Goal: Information Seeking & Learning: Learn about a topic

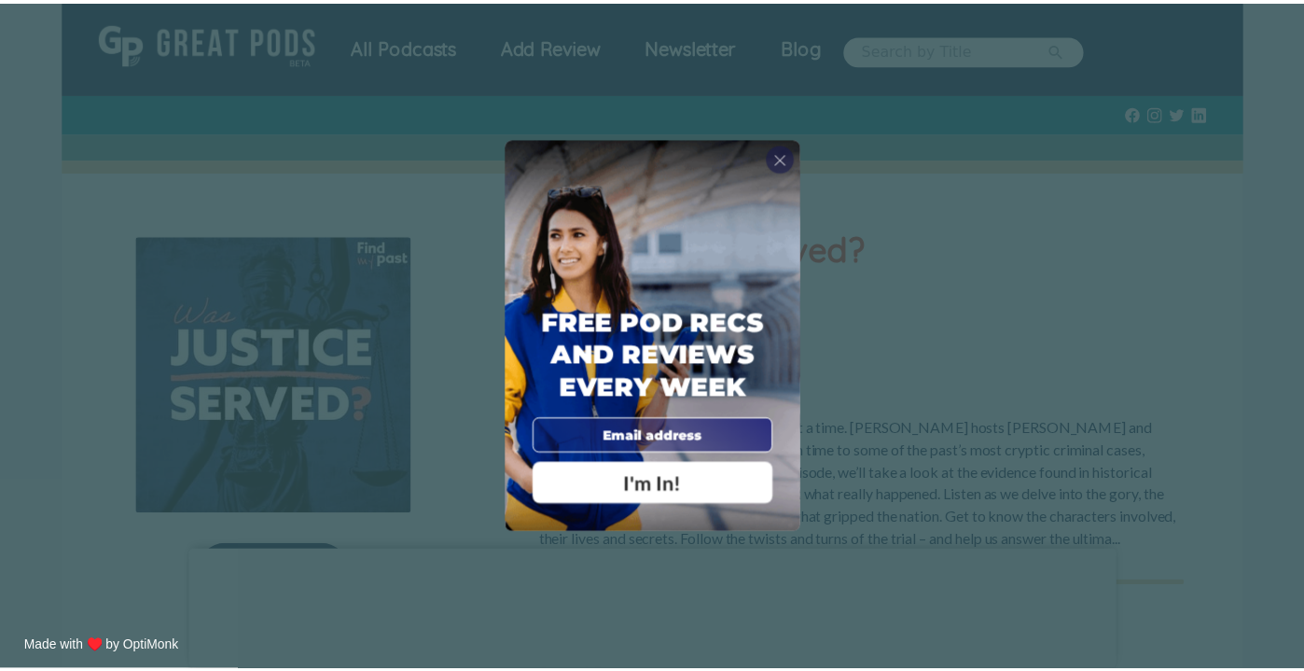
scroll to position [669, 0]
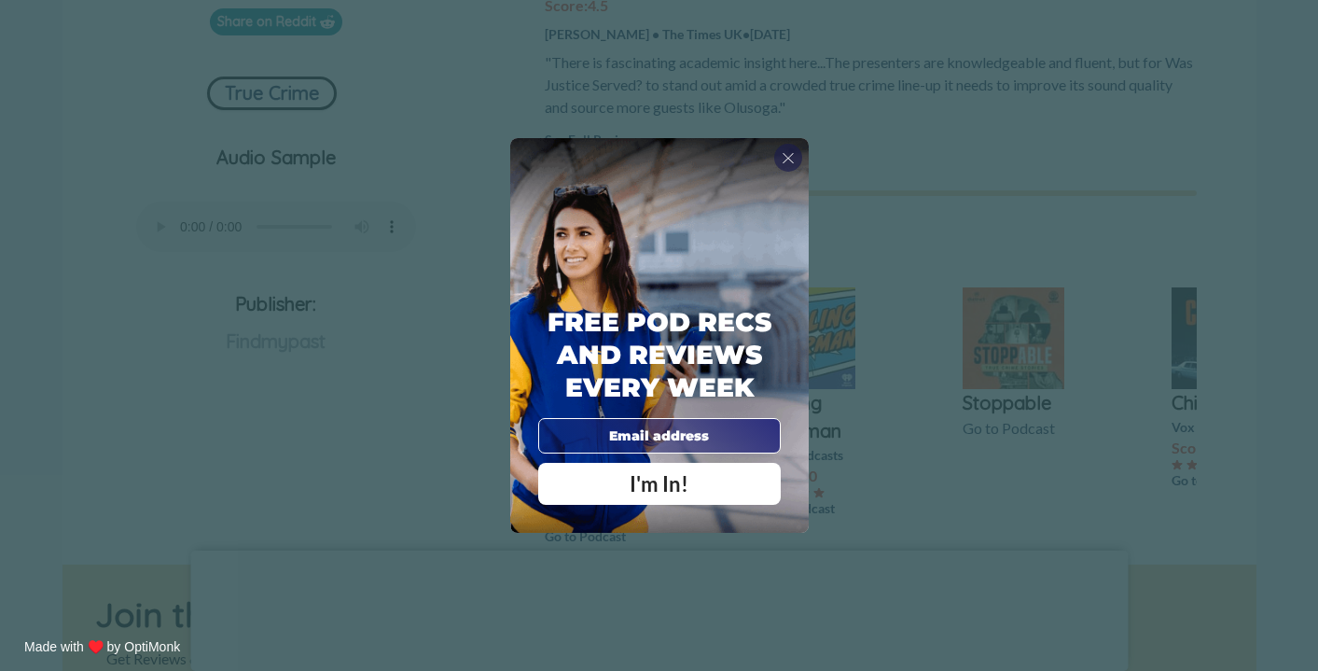
click at [508, 132] on div "X Free Pod Recs and Reviews every week I'm In! X Thanks Poddy People! See you T…" at bounding box center [659, 335] width 1318 height 671
click at [793, 151] on span "X" at bounding box center [788, 157] width 13 height 19
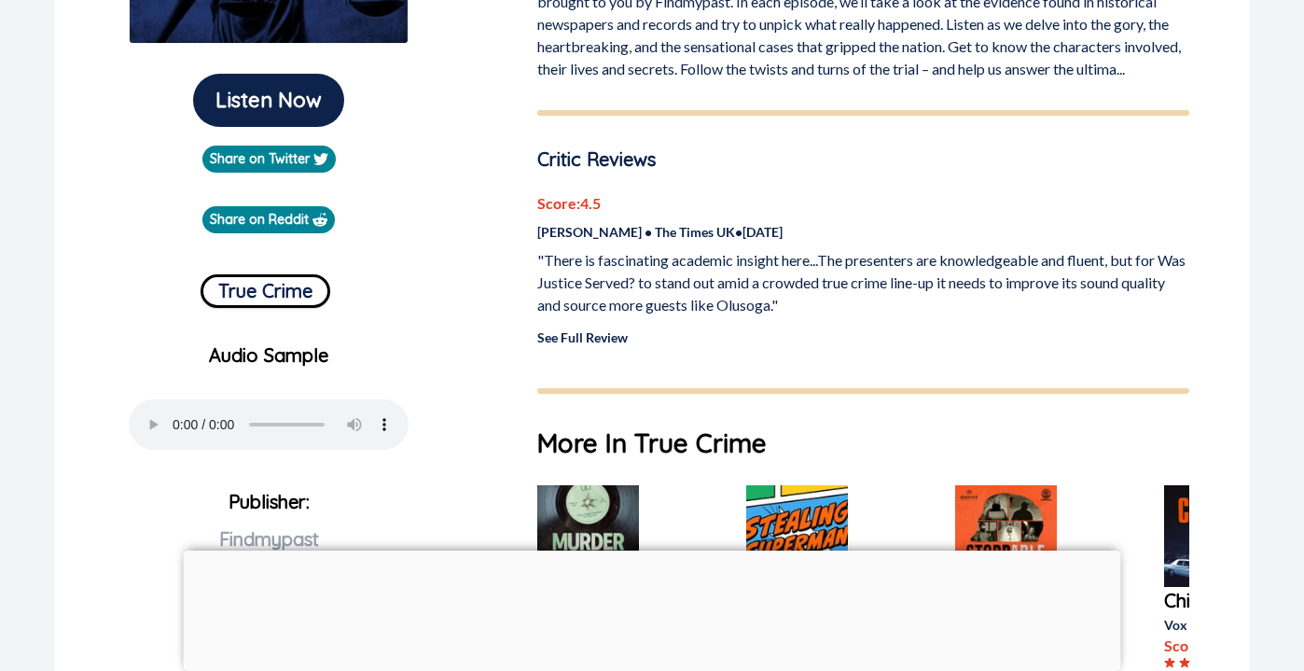
scroll to position [470, 0]
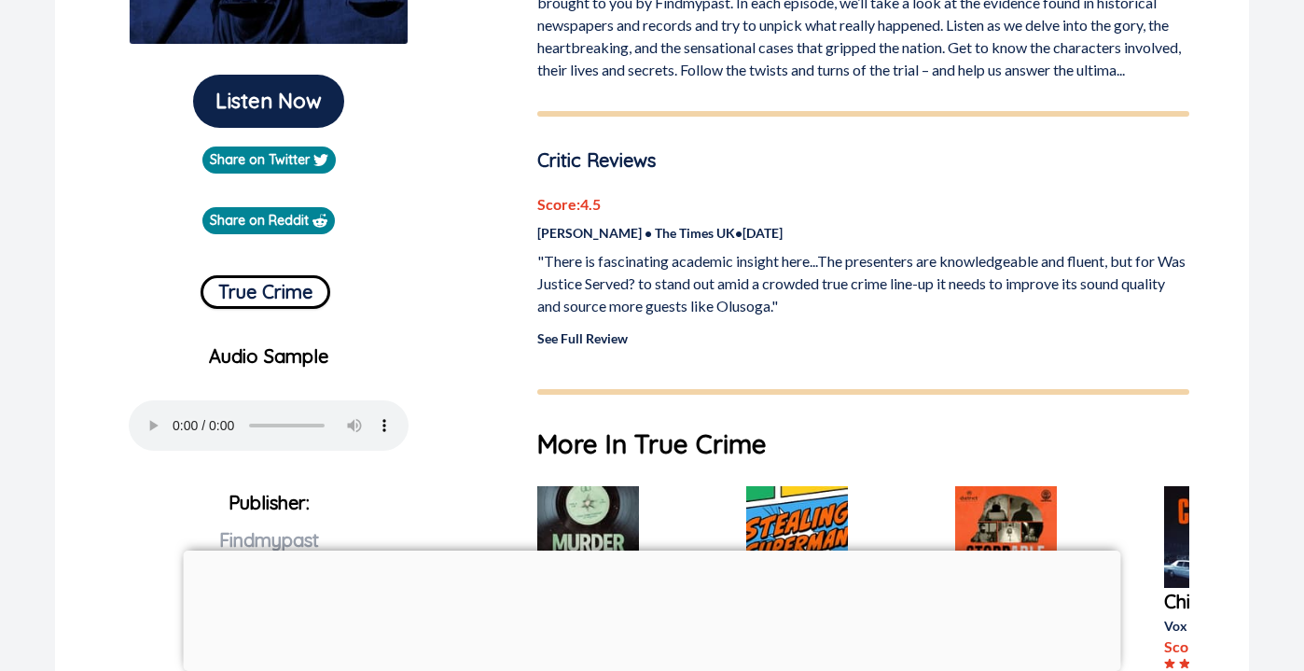
drag, startPoint x: 539, startPoint y: 229, endPoint x: 794, endPoint y: 231, distance: 254.7
click at [795, 231] on p "[PERSON_NAME] • The Times UK • [DATE]" at bounding box center [863, 233] width 652 height 20
click at [794, 231] on p "[PERSON_NAME] • The Times UK • [DATE]" at bounding box center [863, 233] width 652 height 20
drag, startPoint x: 794, startPoint y: 231, endPoint x: 534, endPoint y: 153, distance: 270.9
click at [534, 153] on div "Was Justice Served? 4.5 /5 Critic Rating Discover historical crimes, one headli…" at bounding box center [863, 258] width 697 height 1009
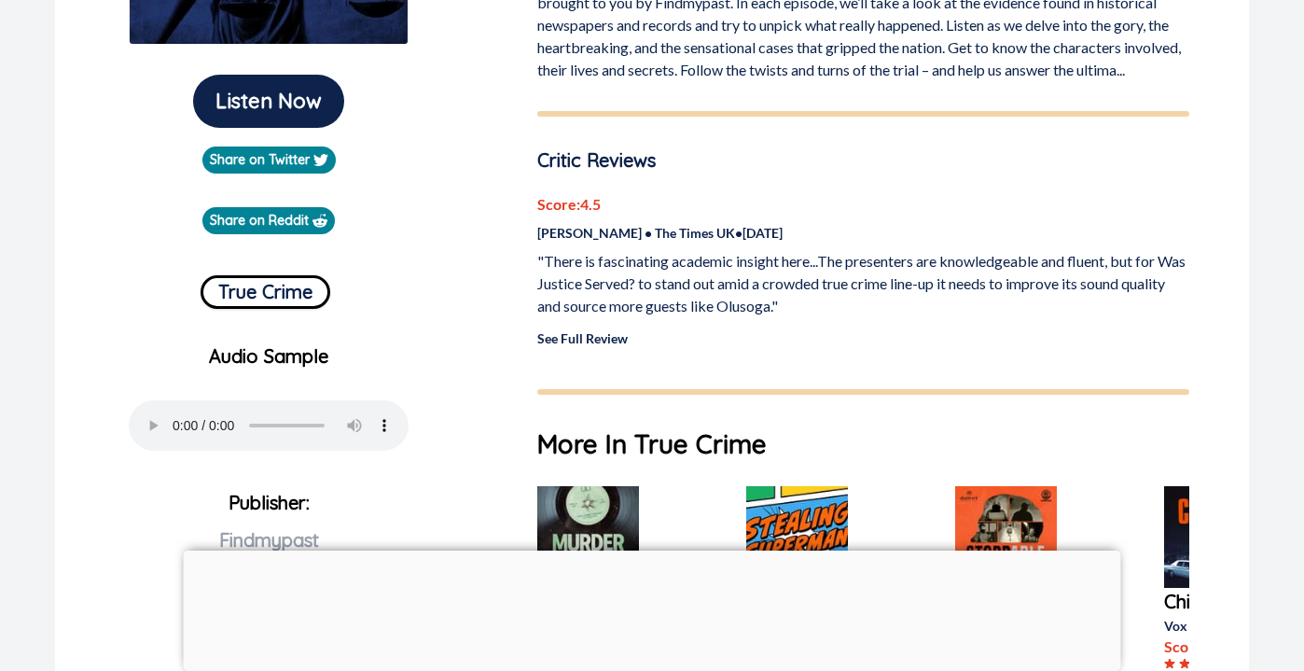
copy div "Critic Reviews Score: 4.5 [PERSON_NAME] • The Times UK • [DATE]"
click at [703, 305] on p ""There is fascinating academic insight here...The presenters are knowledgeable …" at bounding box center [863, 283] width 652 height 67
